Goal: Task Accomplishment & Management: Manage account settings

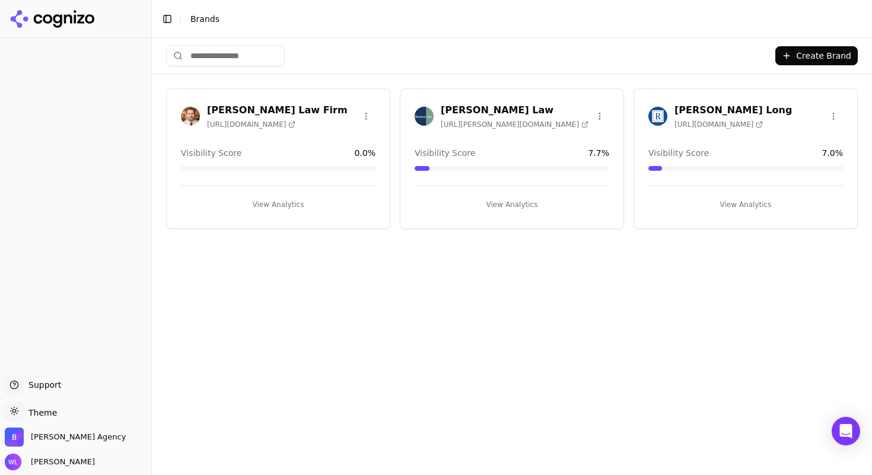
click at [705, 109] on h3 "[PERSON_NAME] Long" at bounding box center [732, 110] width 117 height 14
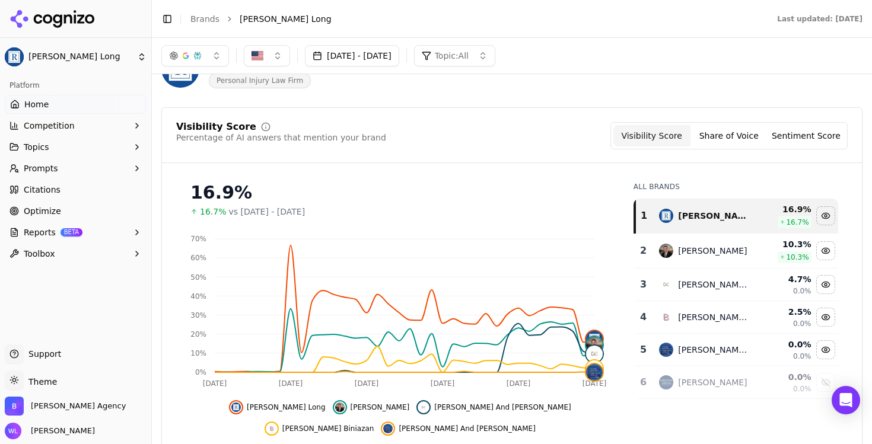
scroll to position [16, 0]
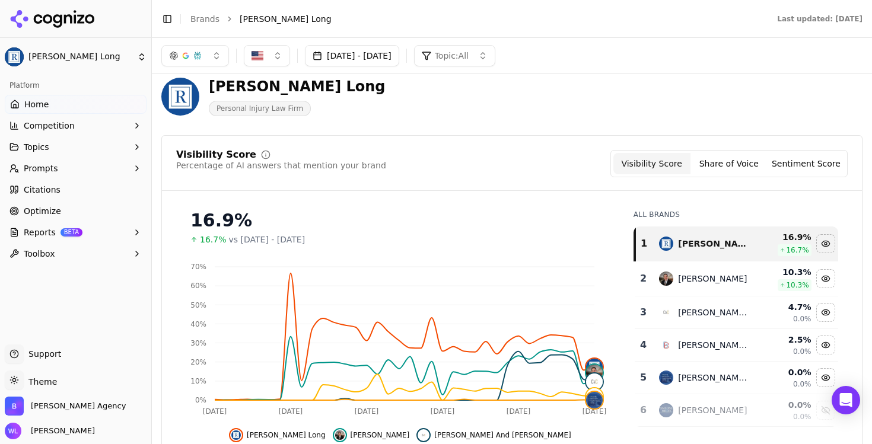
click at [399, 59] on button "[DATE] - [DATE]" at bounding box center [352, 55] width 94 height 21
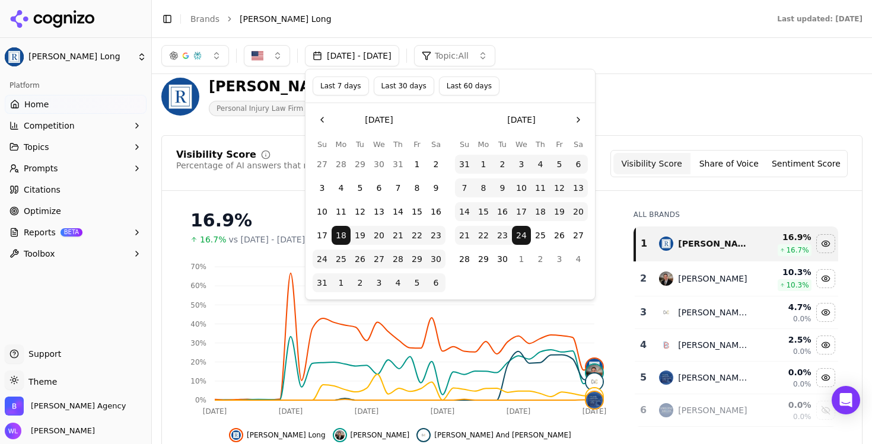
click at [582, 126] on button "Go to the Next Month" at bounding box center [578, 119] width 19 height 19
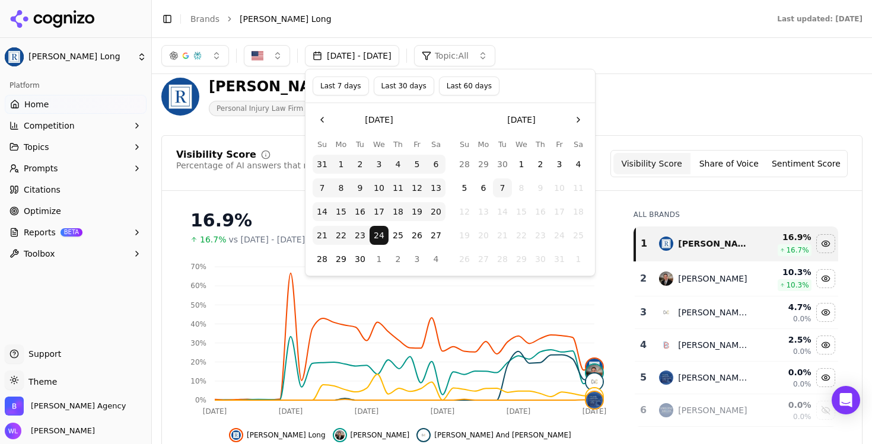
click at [346, 165] on button "1" at bounding box center [340, 164] width 19 height 19
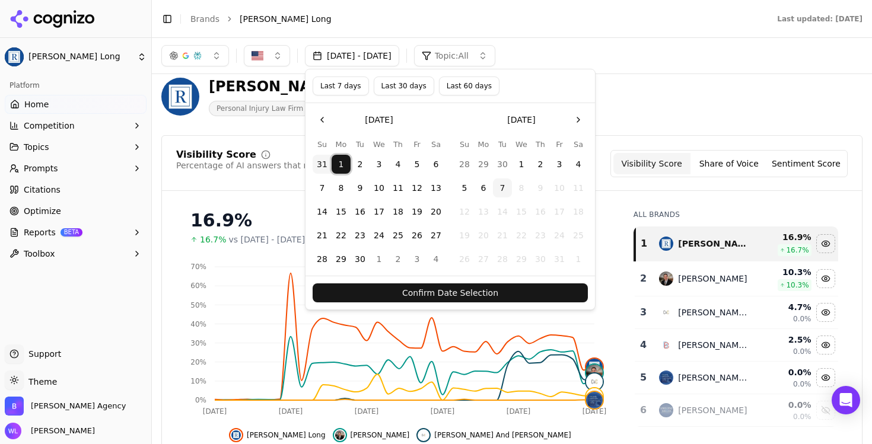
click at [498, 186] on button "7" at bounding box center [502, 187] width 19 height 19
click at [490, 292] on button "Confirm Date Selection" at bounding box center [449, 292] width 275 height 19
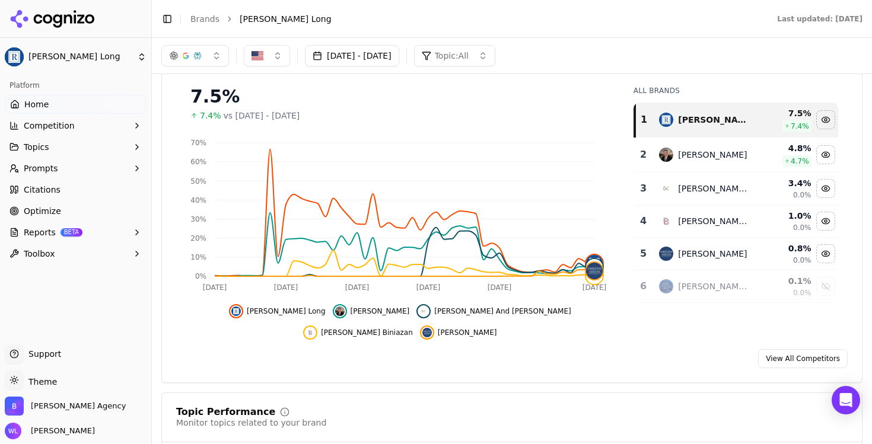
scroll to position [0, 0]
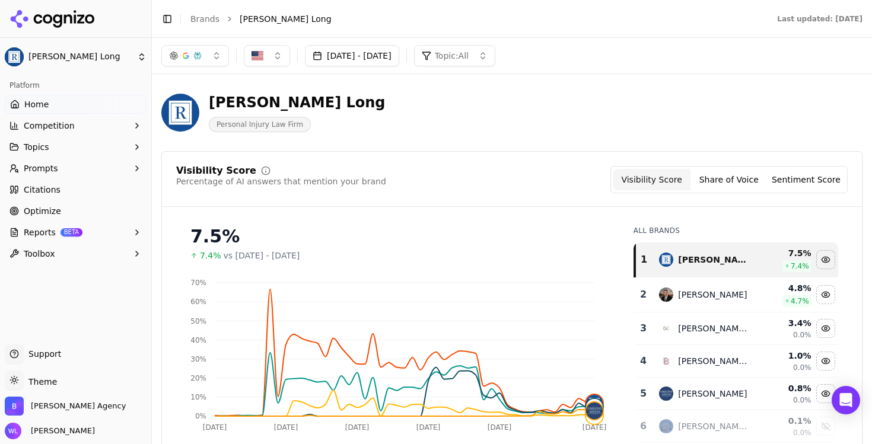
click at [33, 162] on span "Prompts" at bounding box center [41, 168] width 34 height 12
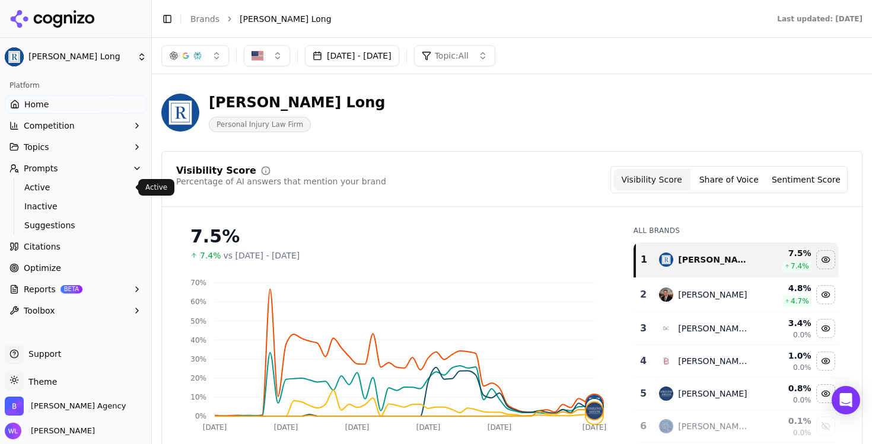
click at [50, 189] on span "Active" at bounding box center [75, 187] width 103 height 12
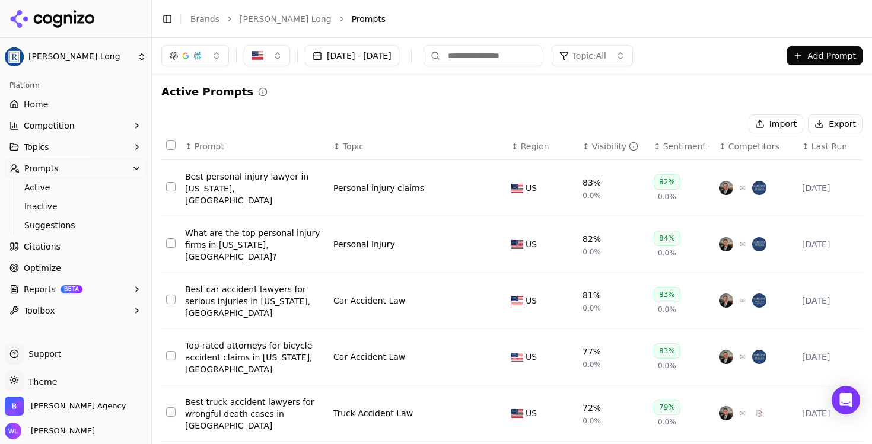
click at [587, 144] on div "↕ Visibility" at bounding box center [613, 147] width 62 height 12
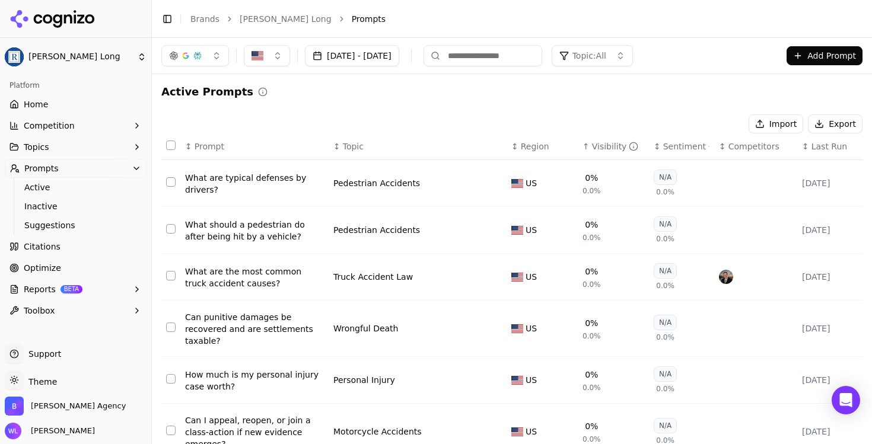
click at [261, 181] on div "What are typical defenses by drivers?" at bounding box center [254, 184] width 139 height 24
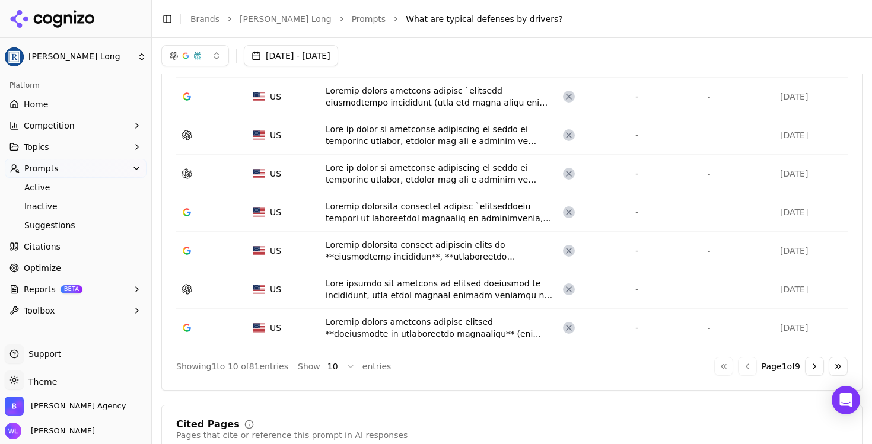
scroll to position [533, 0]
click at [200, 55] on div "button" at bounding box center [197, 55] width 9 height 9
click at [176, 101] on span "ChatGPT-Search" at bounding box center [191, 103] width 66 height 12
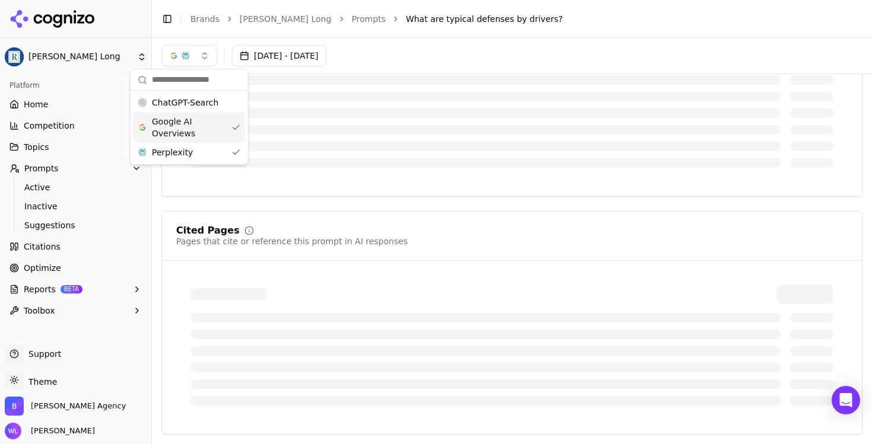
click at [198, 122] on span "Google AI Overviews" at bounding box center [189, 128] width 75 height 24
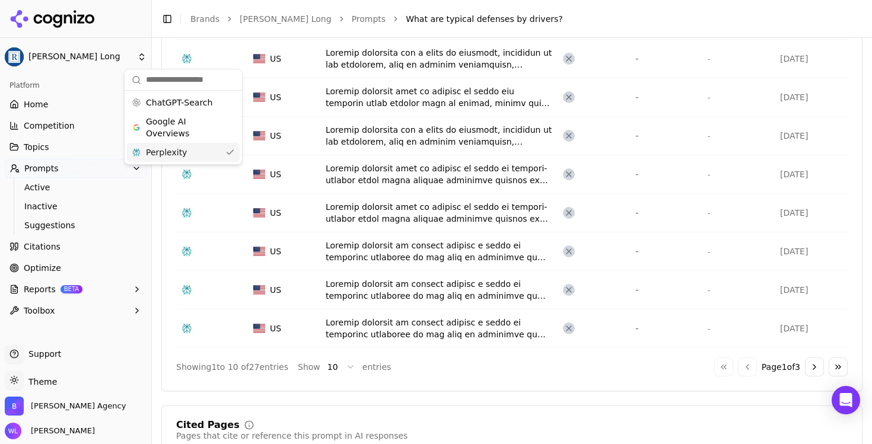
click at [205, 154] on div "Perplexity" at bounding box center [183, 152] width 113 height 19
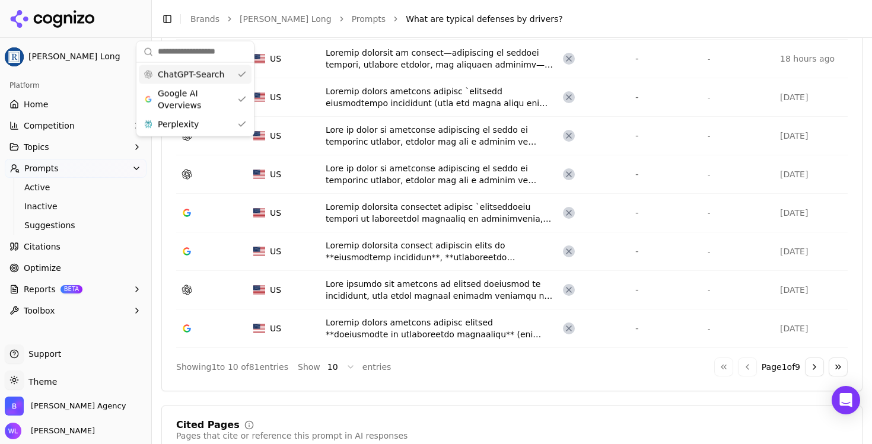
click at [200, 72] on span "ChatGPT-Search" at bounding box center [191, 75] width 66 height 12
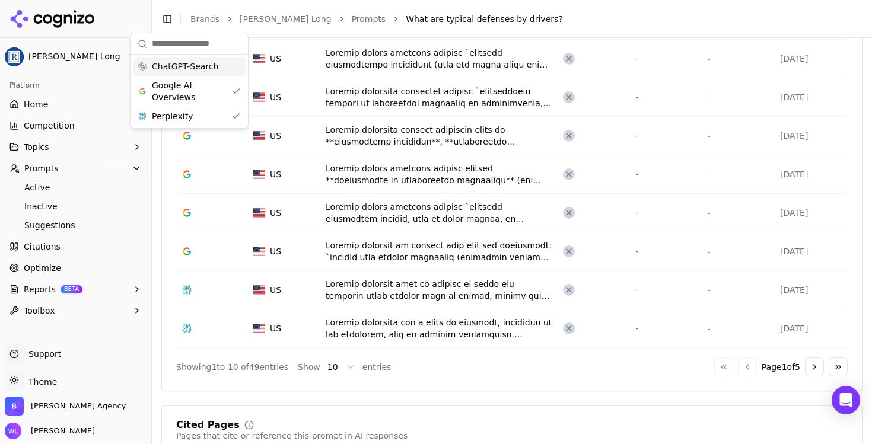
click at [203, 68] on span "ChatGPT-Search" at bounding box center [185, 66] width 66 height 12
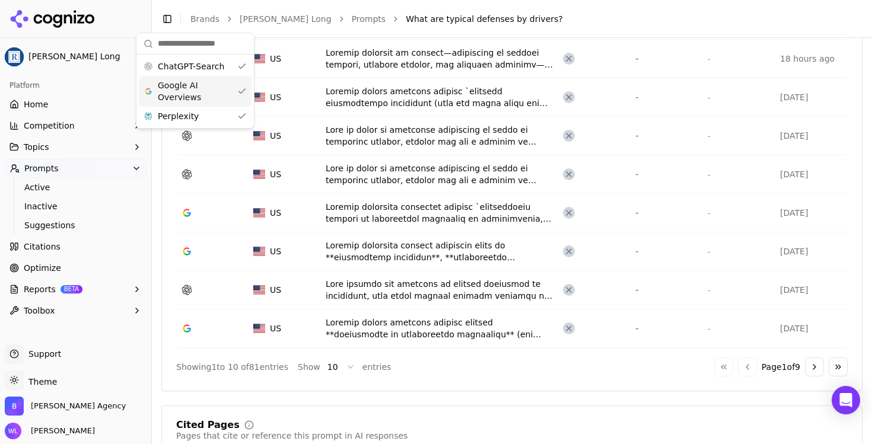
click at [196, 100] on span "Google AI Overviews" at bounding box center [195, 91] width 75 height 24
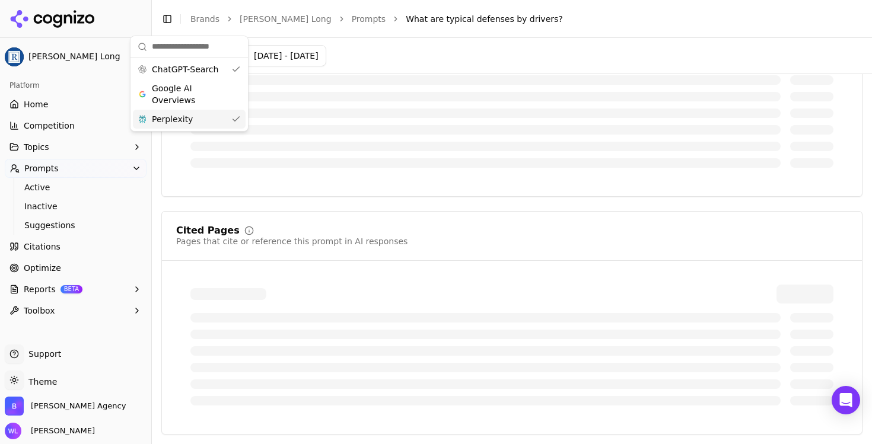
click at [197, 116] on div "ChatGPT-Search Google AI Overviews Perplexity" at bounding box center [189, 94] width 113 height 69
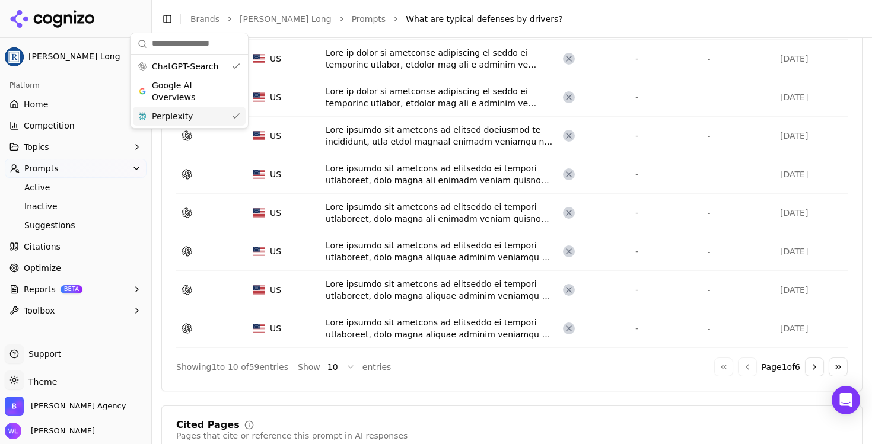
click at [182, 122] on span "Perplexity" at bounding box center [172, 116] width 41 height 12
click at [165, 344] on div "Export ↕ Provider ↕ Region ↕ Raw Response ↕ Brand Visible ↕ Top Competitors ↕ S…" at bounding box center [512, 144] width 700 height 464
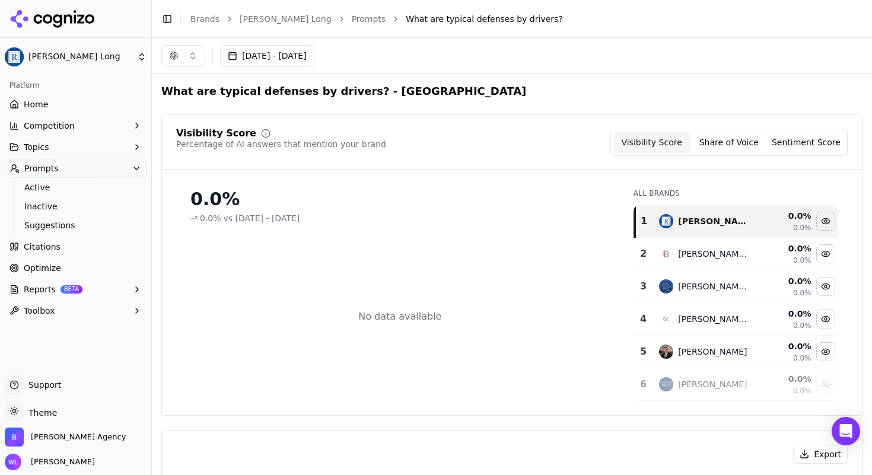
scroll to position [0, 0]
click at [352, 18] on link "Prompts" at bounding box center [369, 19] width 34 height 12
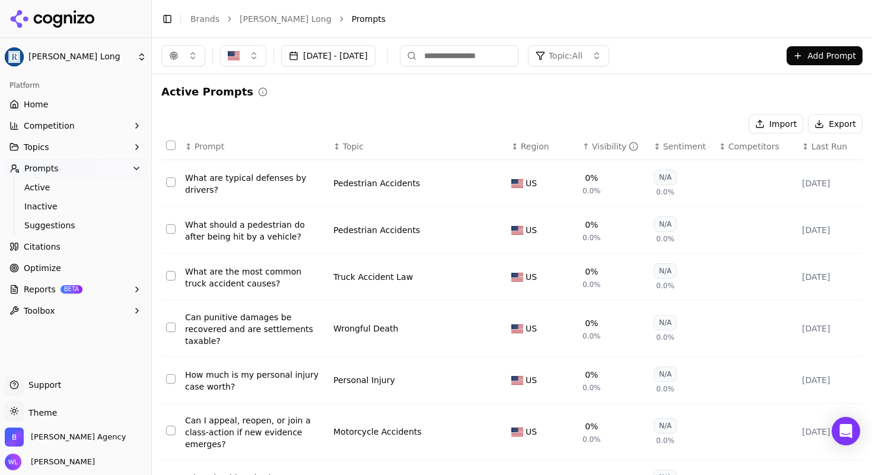
click at [170, 180] on button "Select row 57" at bounding box center [170, 181] width 9 height 9
click at [171, 230] on button "Select row 58" at bounding box center [170, 228] width 9 height 9
click at [173, 273] on button "Select row 59" at bounding box center [170, 275] width 9 height 9
click at [169, 327] on button "Select row 60" at bounding box center [170, 327] width 9 height 9
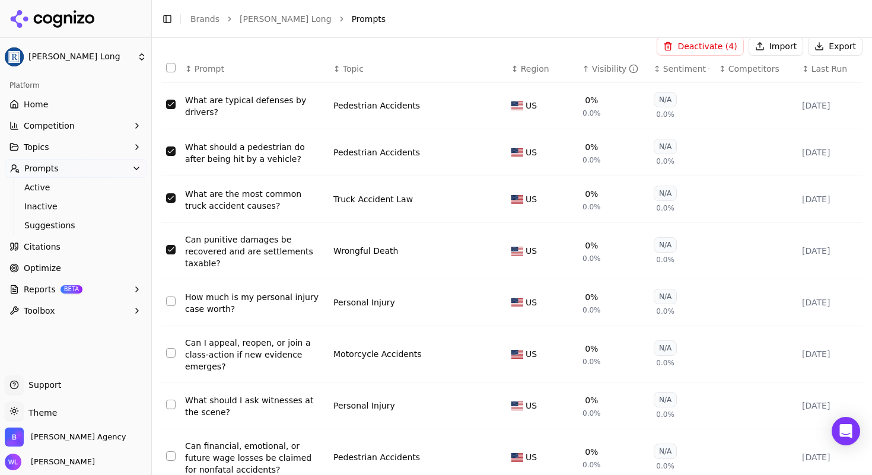
scroll to position [142, 0]
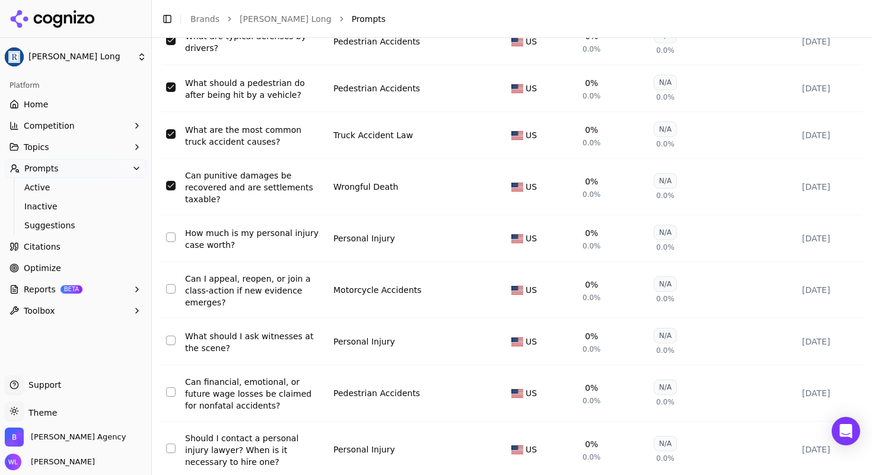
click at [172, 291] on button "Select row 62" at bounding box center [170, 288] width 9 height 9
click at [172, 344] on button "Select row 63" at bounding box center [170, 340] width 9 height 9
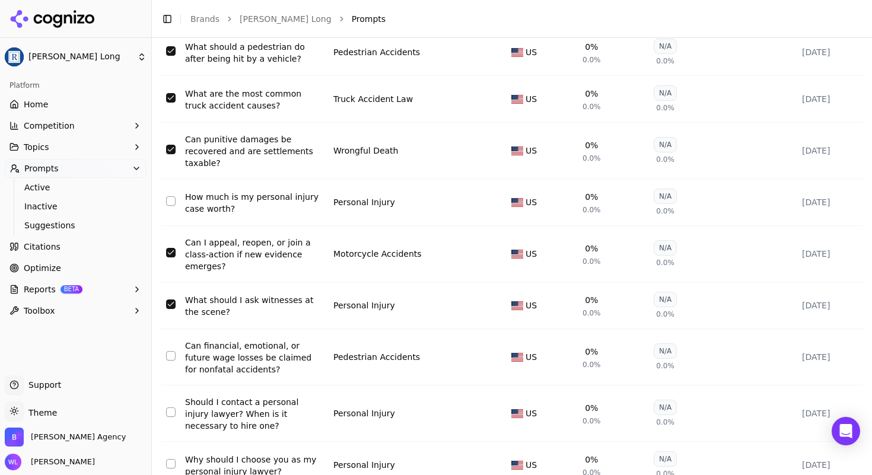
scroll to position [237, 0]
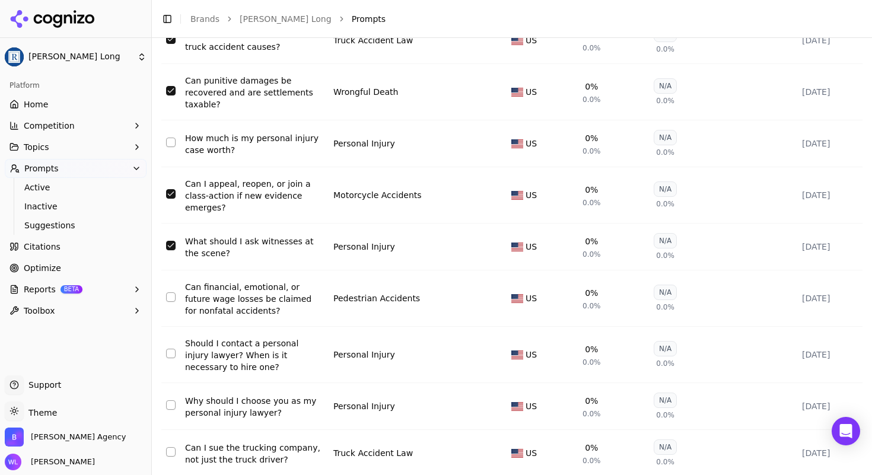
click at [174, 302] on button "Select row 64" at bounding box center [170, 296] width 9 height 9
click at [170, 357] on button "Select row 65" at bounding box center [170, 353] width 9 height 9
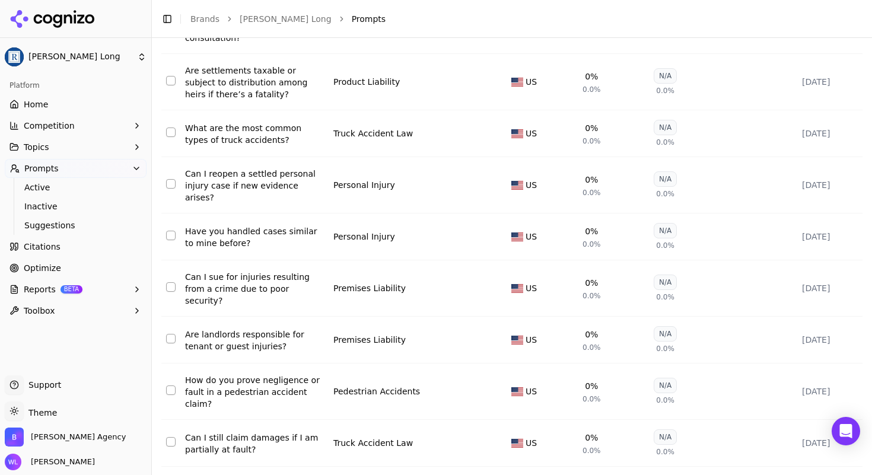
scroll to position [4818, 0]
